Goal: Task Accomplishment & Management: Manage account settings

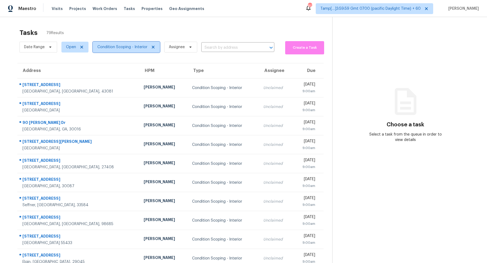
click at [112, 48] on span "Condition Scoping - Interior" at bounding box center [122, 46] width 50 height 5
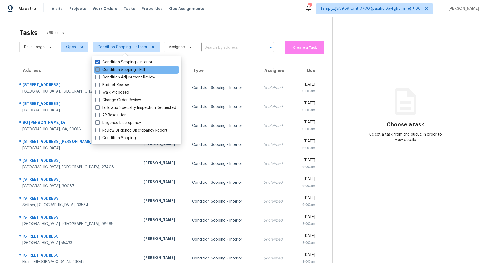
click at [122, 69] on label "Condition Scoping - Full" at bounding box center [120, 69] width 50 height 5
click at [99, 69] on input "Condition Scoping - Full" at bounding box center [97, 69] width 4 height 4
checkbox input "true"
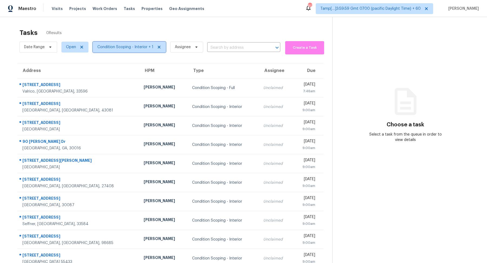
click at [122, 49] on span "Condition Scoping - Interior + 1" at bounding box center [125, 46] width 56 height 5
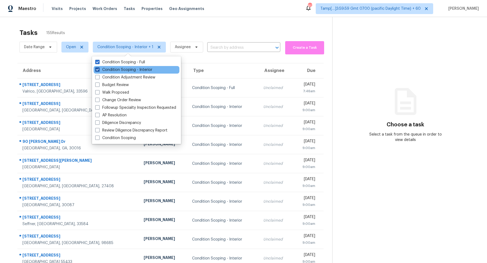
click at [126, 68] on label "Condition Scoping - Interior" at bounding box center [123, 69] width 57 height 5
click at [99, 68] on input "Condition Scoping - Interior" at bounding box center [97, 69] width 4 height 4
checkbox input "false"
